Goal: Task Accomplishment & Management: Complete application form

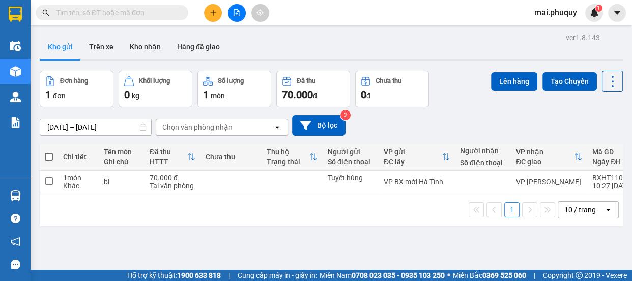
click at [211, 19] on button at bounding box center [213, 13] width 18 height 18
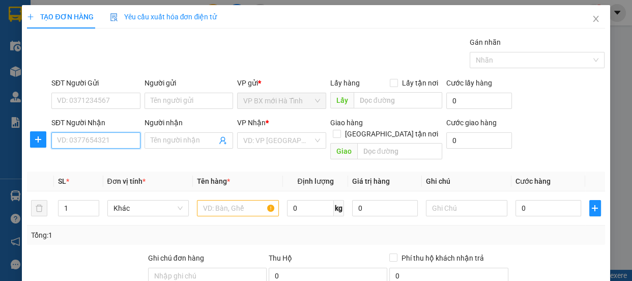
click at [98, 148] on input "SĐT Người Nhận" at bounding box center [95, 140] width 89 height 16
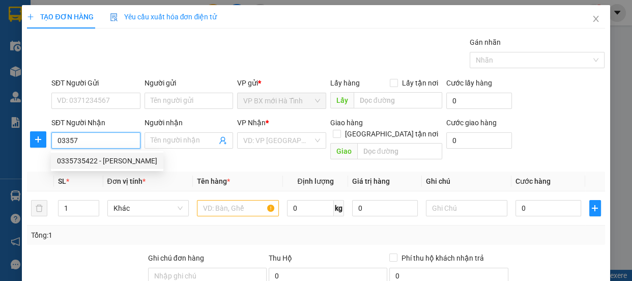
scroll to position [127, 0]
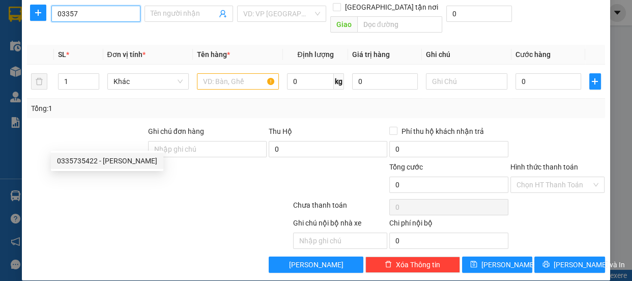
drag, startPoint x: 81, startPoint y: 9, endPoint x: 47, endPoint y: 21, distance: 35.8
click at [47, 21] on div "SĐT Người Nhận 03357 Người nhận Tên người nhận VP Nhận * VD: VP Sài Gòn Giao hà…" at bounding box center [316, 13] width 580 height 47
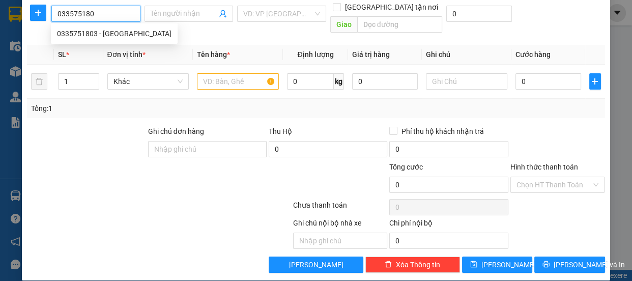
type input "0335751803"
click at [90, 35] on div "0335751803 - [GEOGRAPHIC_DATA]" at bounding box center [114, 33] width 115 height 11
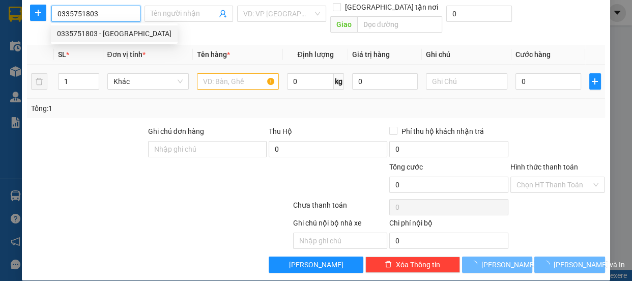
type input "Trà Mỹ"
type input "Phòng [STREET_ADDRESS][PERSON_NAME][PERSON_NAME]"
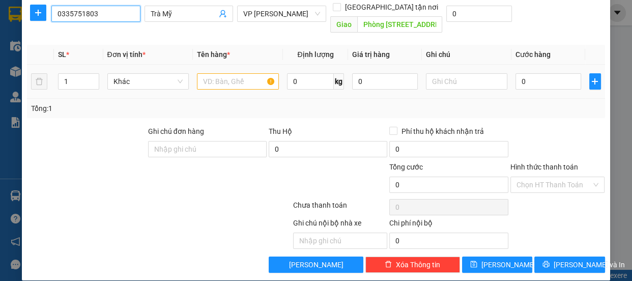
scroll to position [34, 0]
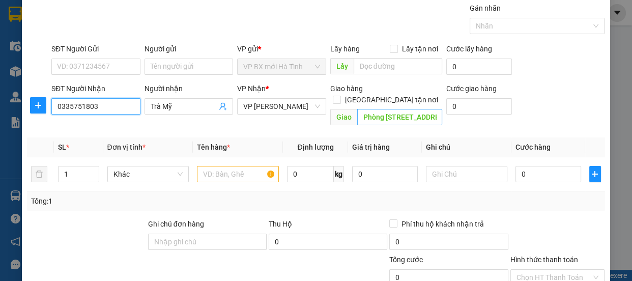
type input "0335751803"
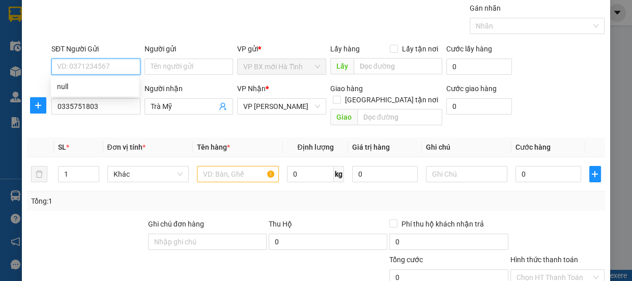
paste input "0966867677"
type input "0966867677"
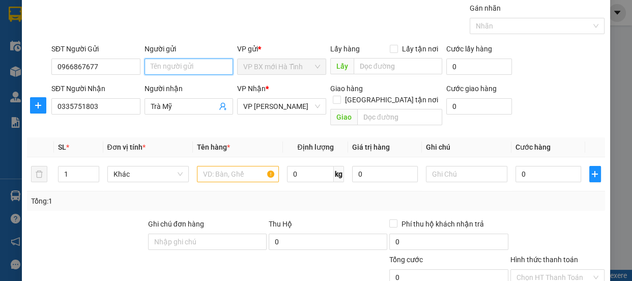
click at [157, 65] on input "Người gửi" at bounding box center [189, 67] width 89 height 16
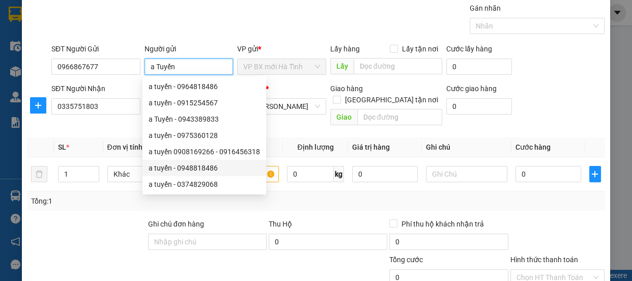
type input "a Tuyến"
click at [343, 199] on div "Transit Pickup Surcharge Ids Transit Deliver Surcharge Ids Transit Deliver Surc…" at bounding box center [316, 184] width 578 height 363
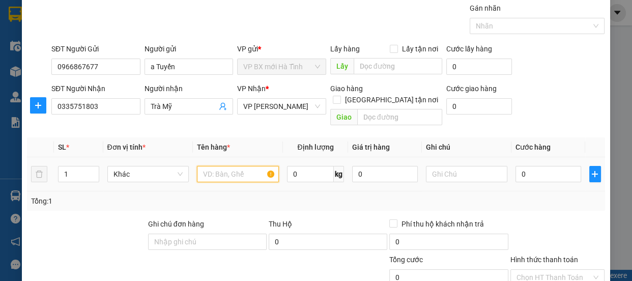
click at [221, 166] on input "text" at bounding box center [238, 174] width 82 height 16
click at [46, 159] on tr "1 Khác 0 kg 0 0" at bounding box center [316, 174] width 578 height 34
type input "2"
click at [209, 166] on input "text" at bounding box center [238, 174] width 82 height 16
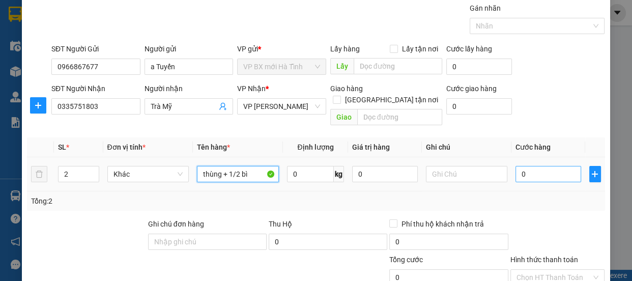
type input "thùng + 1/2 bì"
click at [516, 166] on input "0" at bounding box center [549, 174] width 66 height 16
type input "1"
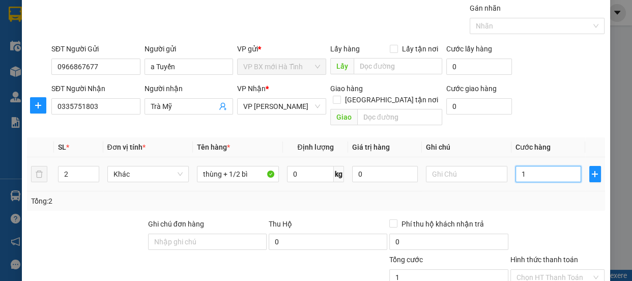
type input "10"
type input "100"
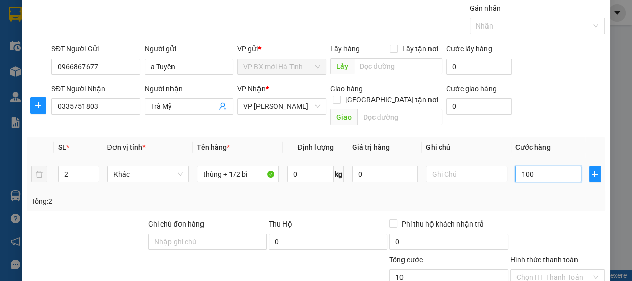
type input "100"
type input "1.000"
type input "10.000"
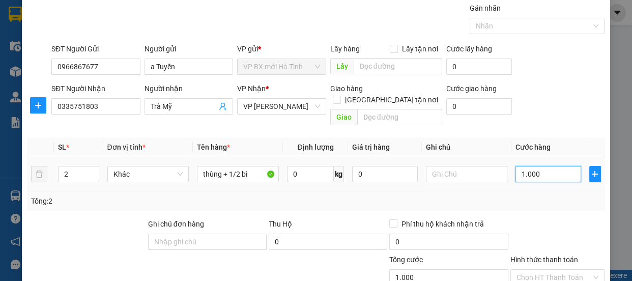
type input "10.000"
type input "100.000"
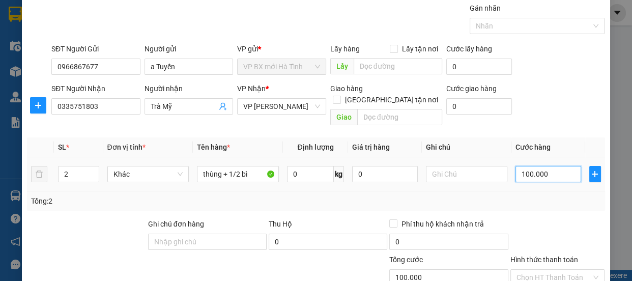
scroll to position [127, 0]
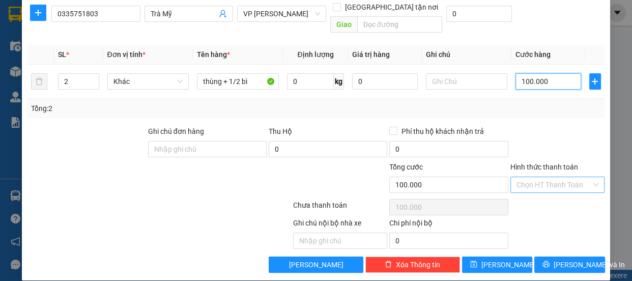
type input "100.000"
click at [535, 177] on input "Hình thức thanh toán" at bounding box center [554, 184] width 75 height 15
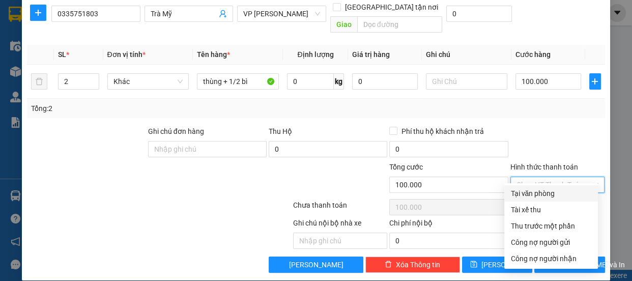
click at [529, 189] on div "Tại văn phòng" at bounding box center [551, 193] width 81 height 11
type input "0"
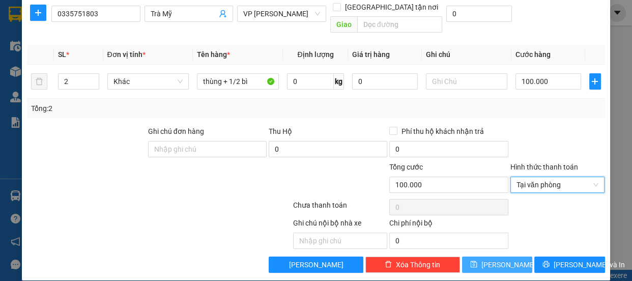
click at [504, 257] on button "[PERSON_NAME]" at bounding box center [497, 265] width 70 height 16
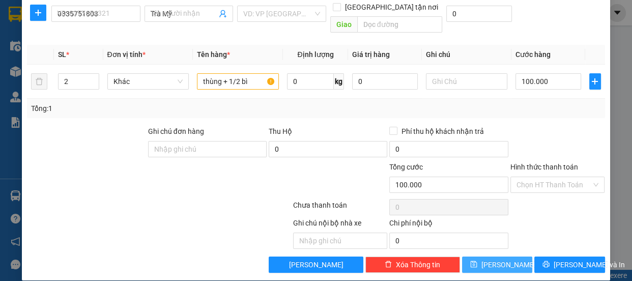
type input "1"
type input "0"
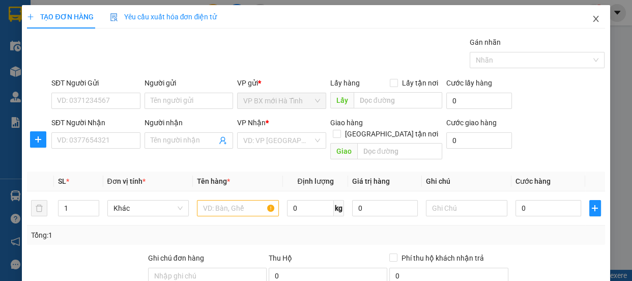
click at [593, 18] on icon "close" at bounding box center [596, 19] width 6 height 6
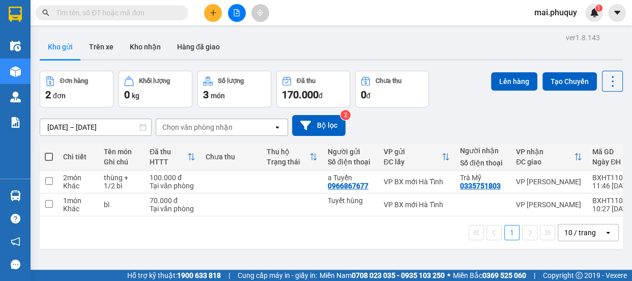
click at [94, 14] on input "text" at bounding box center [116, 12] width 120 height 11
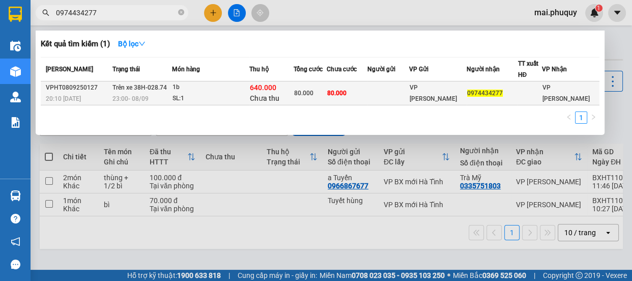
type input "0974434277"
click at [347, 91] on span "80.000" at bounding box center [336, 93] width 19 height 7
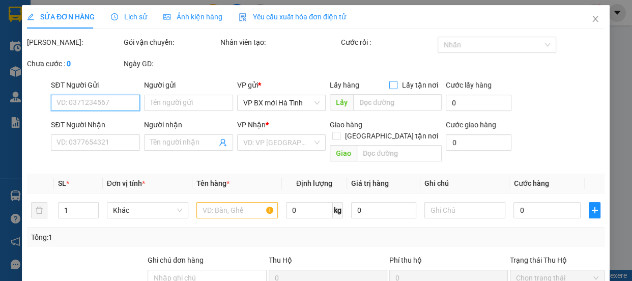
type input "0974434277"
type input "80.000"
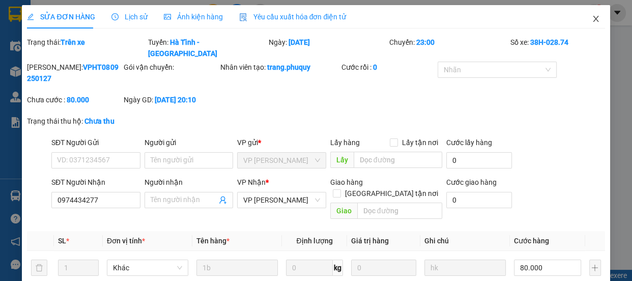
click at [592, 16] on icon "close" at bounding box center [596, 19] width 8 height 8
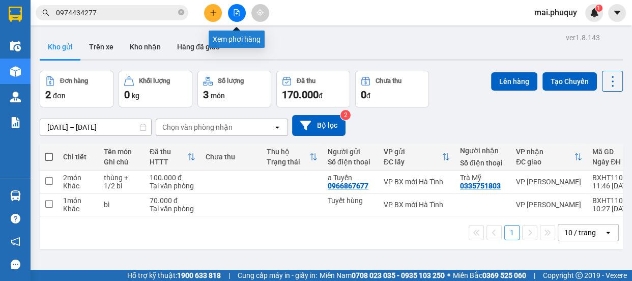
click at [239, 14] on icon "file-add" at bounding box center [237, 12] width 6 height 7
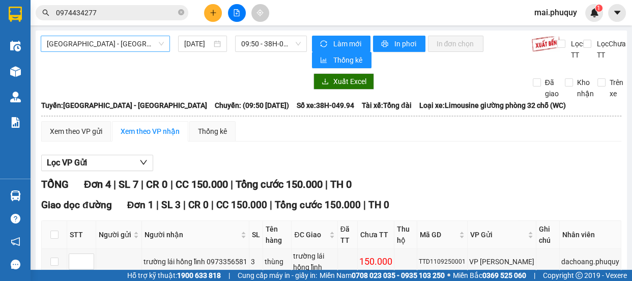
drag, startPoint x: 92, startPoint y: 45, endPoint x: 81, endPoint y: 51, distance: 11.6
click at [91, 45] on span "[GEOGRAPHIC_DATA] - [GEOGRAPHIC_DATA]" at bounding box center [105, 43] width 117 height 15
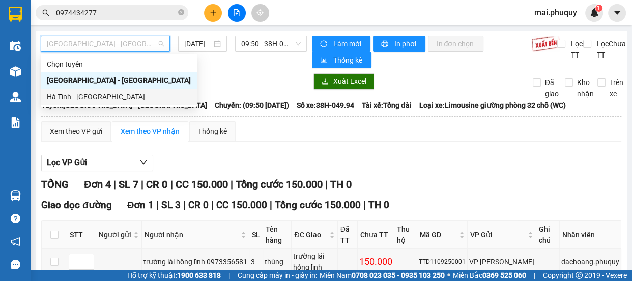
click at [60, 98] on div "Hà Tĩnh - [GEOGRAPHIC_DATA]" at bounding box center [119, 96] width 144 height 11
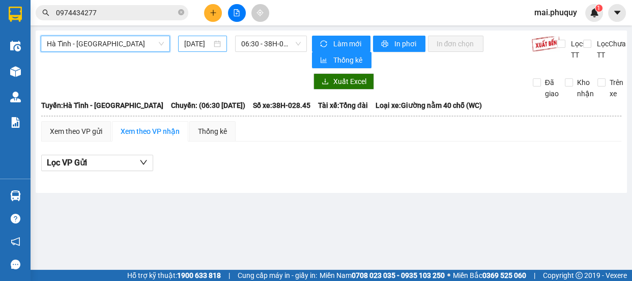
click at [198, 43] on input "[DATE]" at bounding box center [197, 43] width 27 height 11
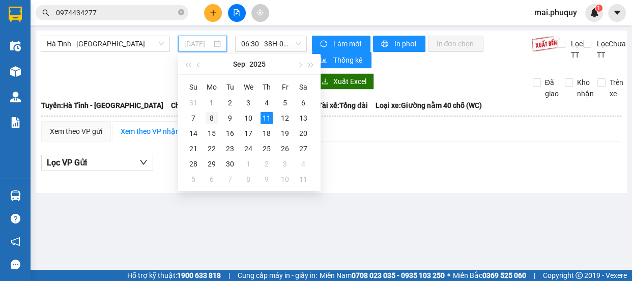
click at [211, 120] on div "8" at bounding box center [212, 118] width 12 height 12
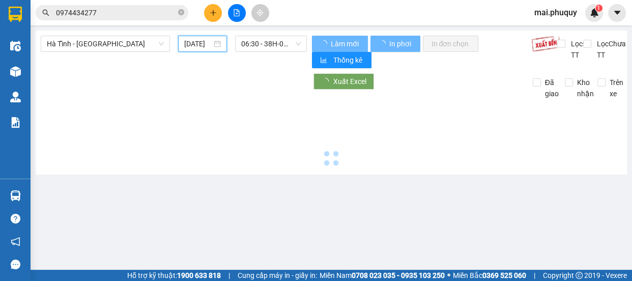
type input "[DATE]"
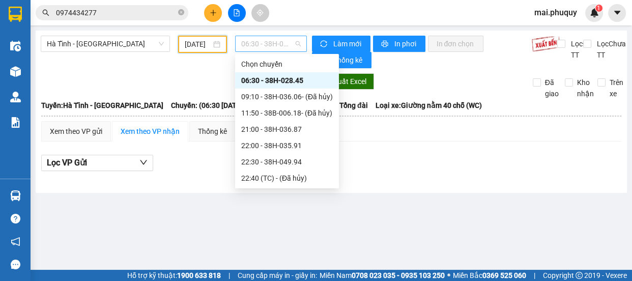
click at [273, 45] on span "06:30 - 38H-028.45" at bounding box center [271, 43] width 60 height 15
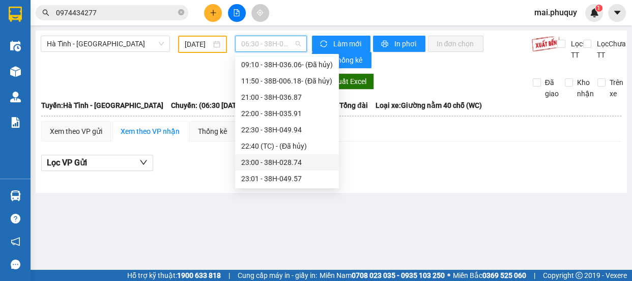
click at [281, 163] on div "23:00 - 38H-028.74" at bounding box center [287, 162] width 92 height 11
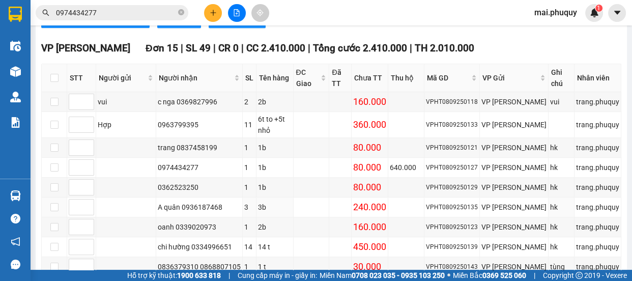
scroll to position [370, 0]
